Goal: Information Seeking & Learning: Check status

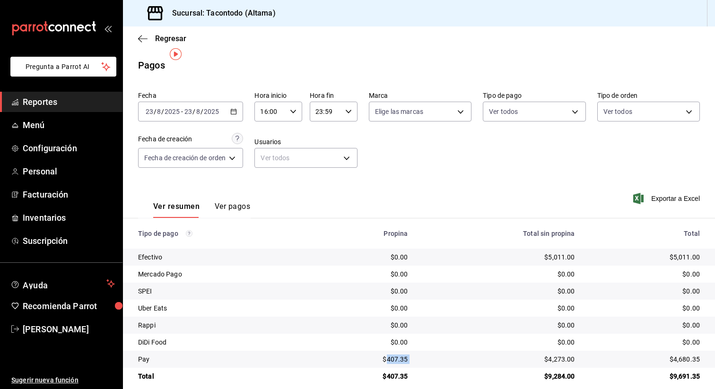
scroll to position [11, 0]
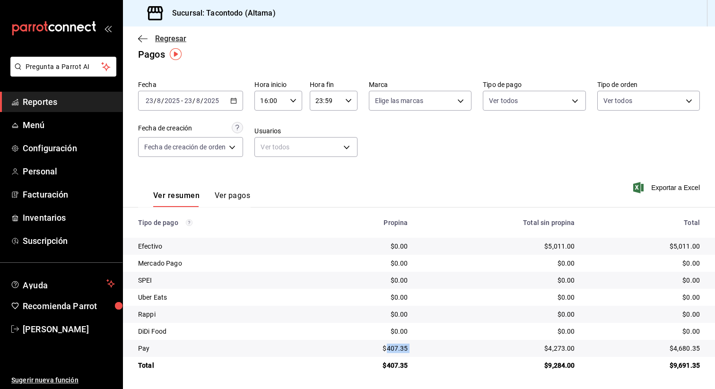
click at [157, 36] on span "Regresar" at bounding box center [170, 38] width 31 height 9
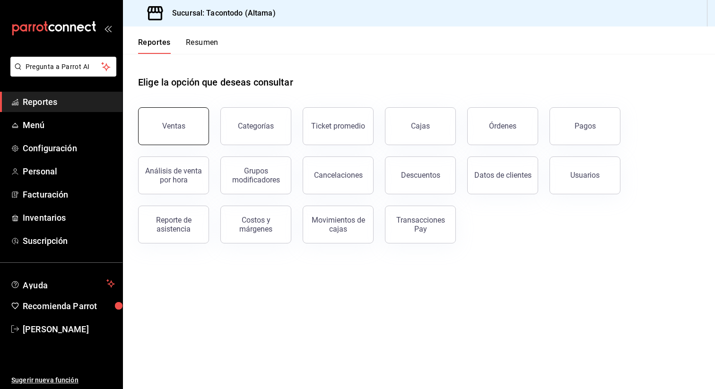
click at [177, 122] on div "Ventas" at bounding box center [173, 126] width 23 height 9
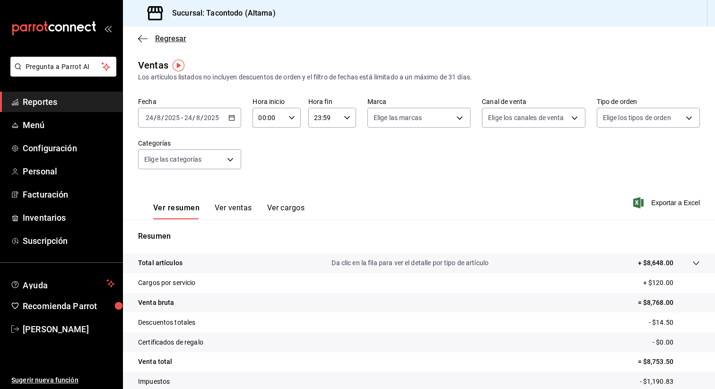
click at [154, 39] on span "Regresar" at bounding box center [162, 38] width 48 height 9
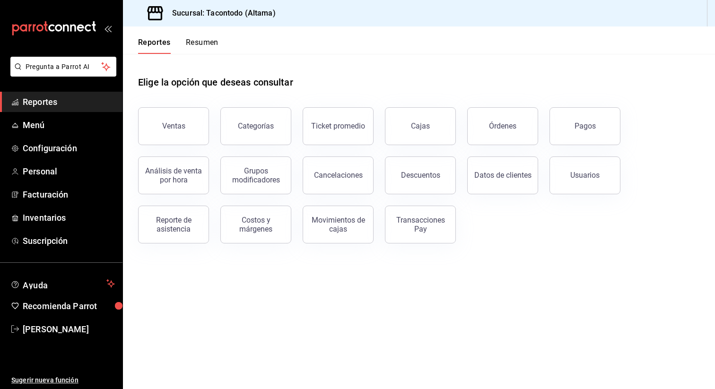
click at [197, 49] on button "Resumen" at bounding box center [202, 46] width 33 height 16
